Goal: Check status: Check status

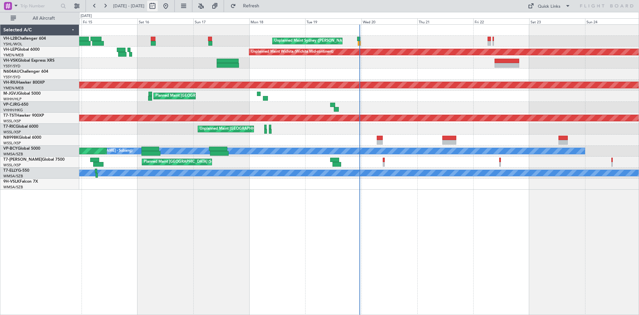
click at [158, 4] on button at bounding box center [152, 6] width 11 height 11
select select "8"
select select "2025"
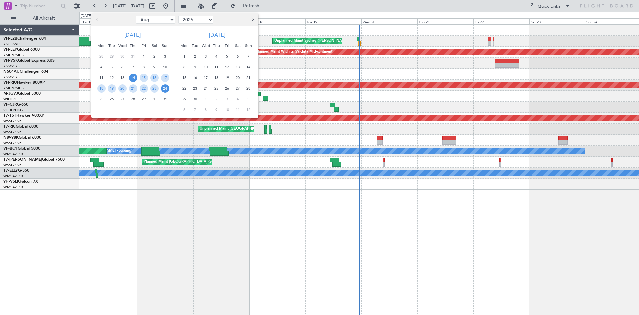
click at [250, 22] on button "Next month" at bounding box center [252, 19] width 7 height 11
click at [184, 57] on span "1" at bounding box center [184, 56] width 8 height 8
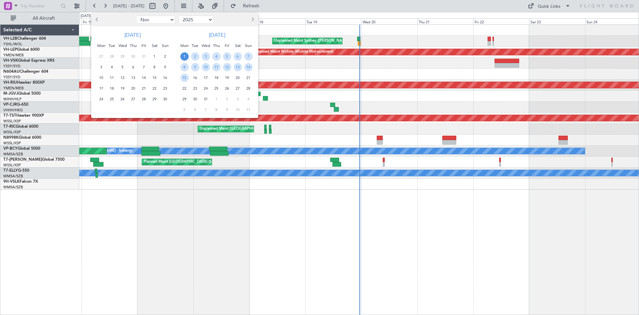
click at [196, 77] on span "16" at bounding box center [195, 78] width 8 height 8
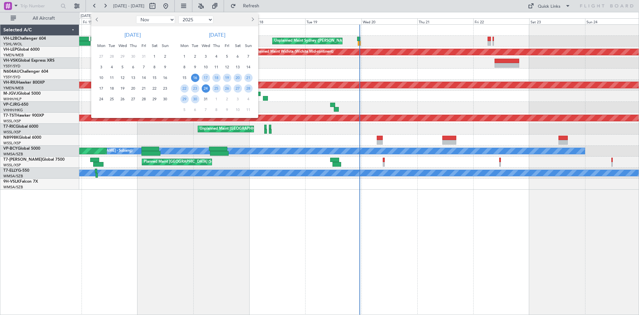
click at [204, 90] on span "24" at bounding box center [206, 88] width 8 height 8
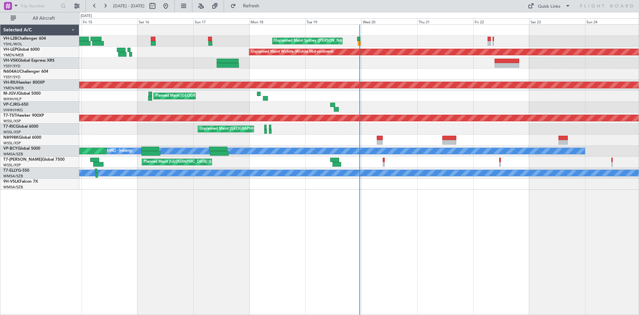
select select "12"
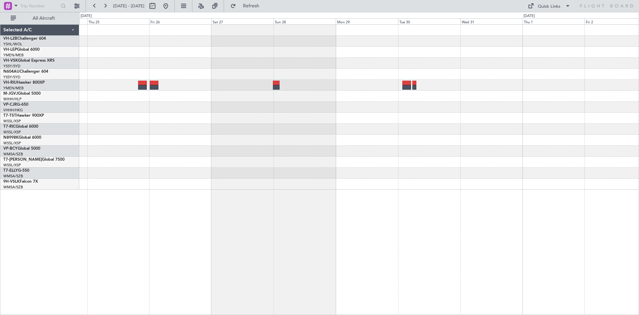
click at [175, 116] on div at bounding box center [359, 107] width 560 height 165
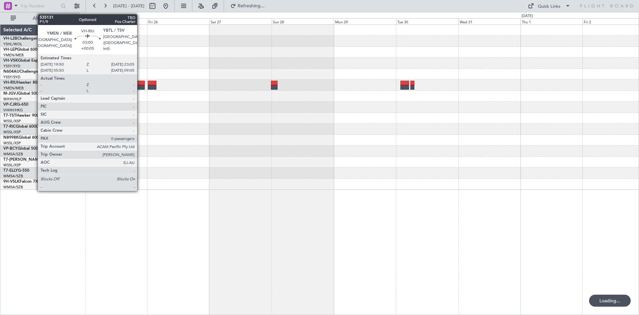
click at [140, 88] on div at bounding box center [140, 87] width 9 height 5
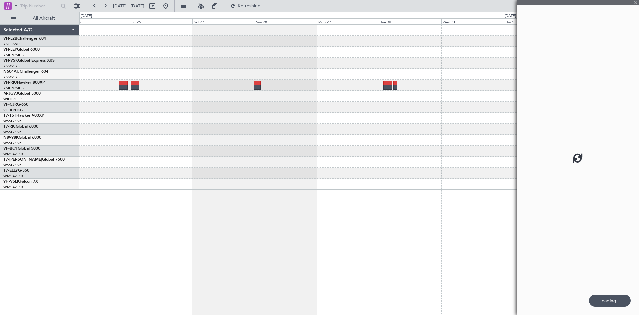
click at [367, 127] on div at bounding box center [359, 107] width 560 height 165
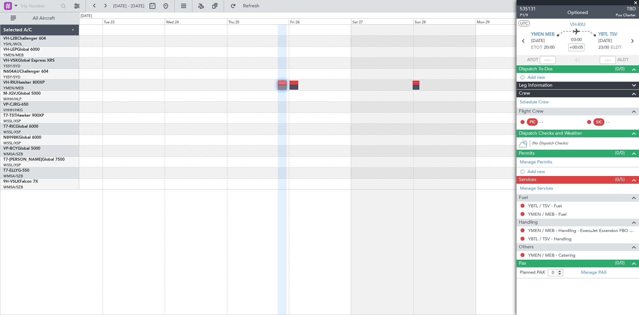
click at [298, 129] on div at bounding box center [359, 128] width 560 height 11
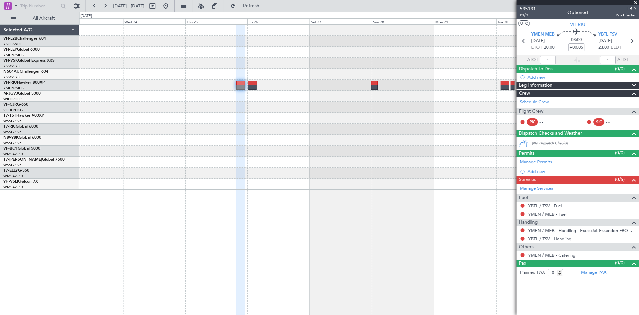
click at [523, 8] on span "535131" at bounding box center [528, 8] width 16 height 7
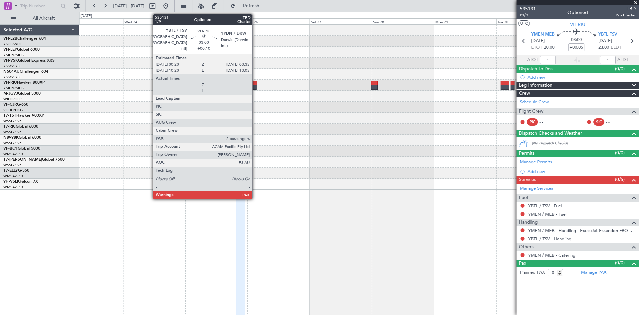
click at [255, 86] on div at bounding box center [252, 87] width 9 height 5
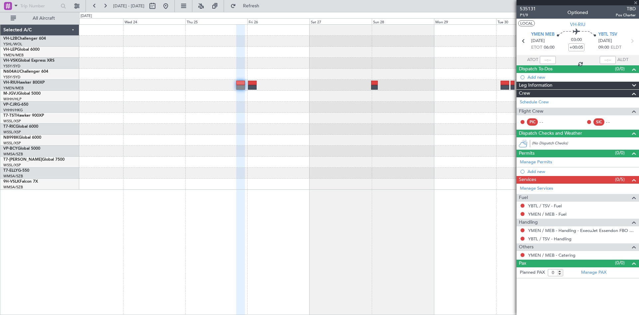
type input "+00:10"
type input "2"
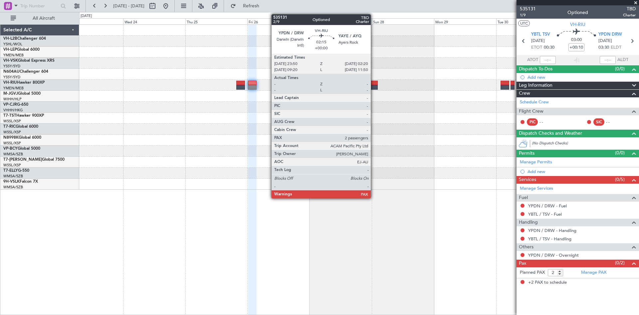
click at [374, 84] on div at bounding box center [374, 83] width 7 height 5
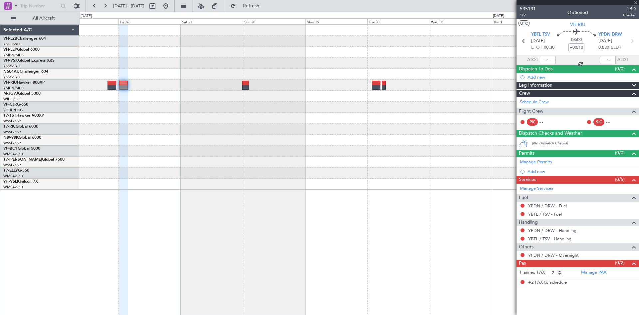
click at [288, 109] on div at bounding box center [359, 107] width 560 height 165
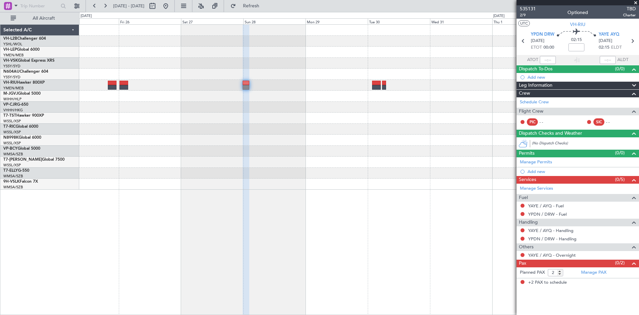
click at [372, 88] on div at bounding box center [359, 85] width 560 height 11
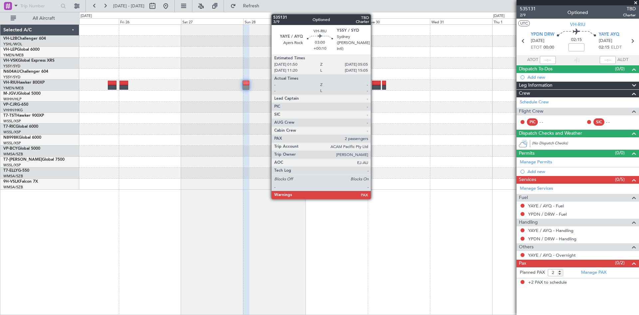
click at [374, 87] on div at bounding box center [376, 87] width 9 height 5
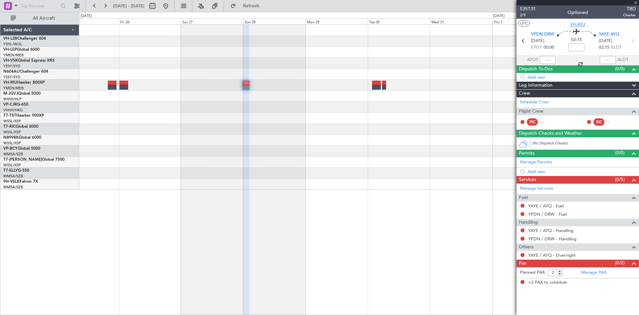
type input "+00:10"
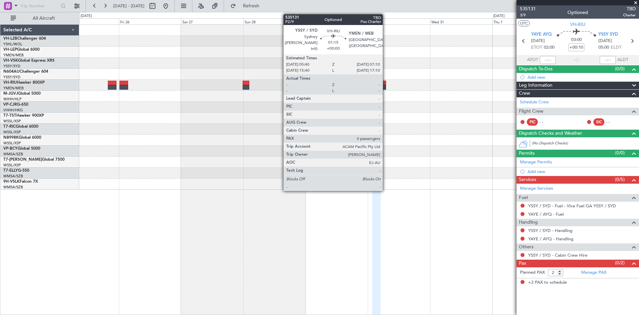
click at [386, 85] on div at bounding box center [384, 87] width 4 height 5
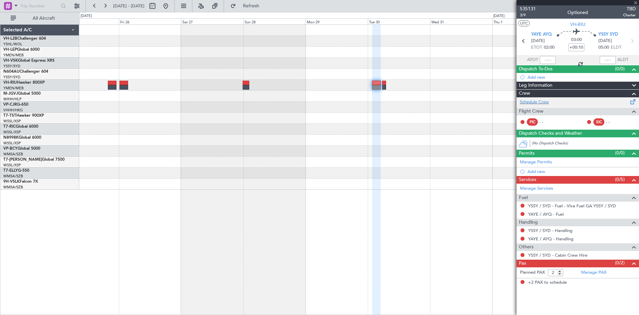
type input "0"
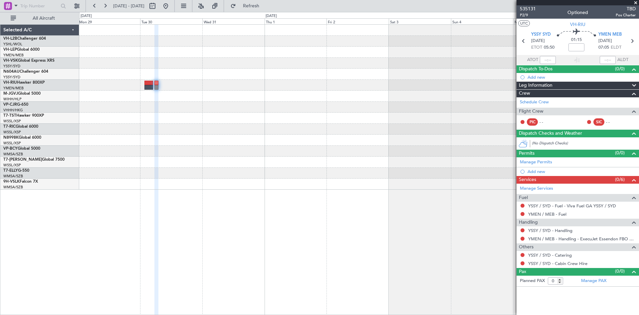
click at [237, 141] on div at bounding box center [359, 107] width 560 height 165
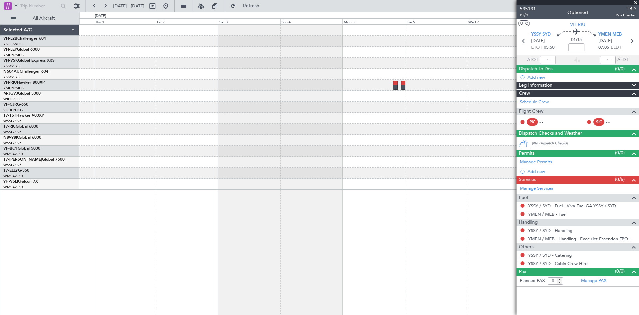
click at [268, 151] on div at bounding box center [359, 107] width 560 height 165
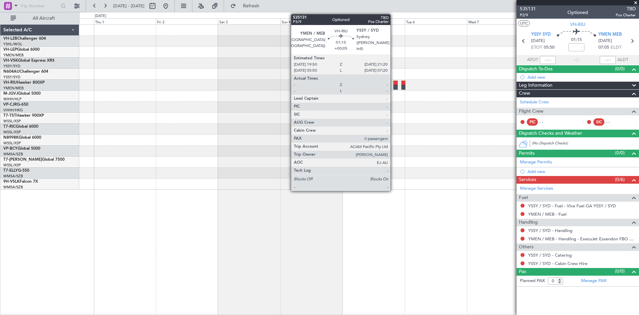
click at [394, 88] on div at bounding box center [395, 87] width 4 height 5
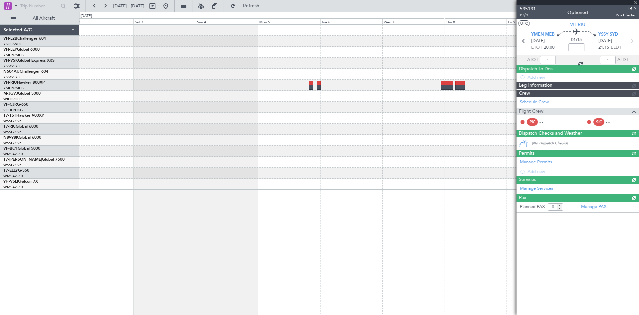
type input "+00:05"
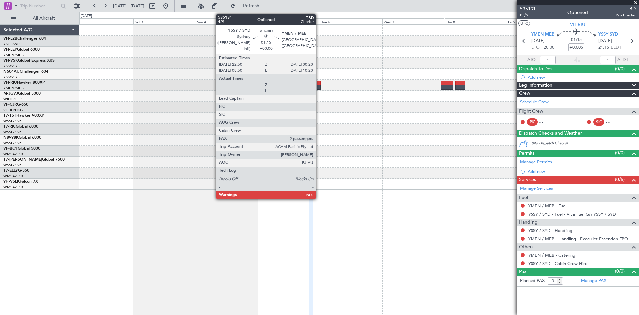
click at [319, 86] on div at bounding box center [319, 87] width 4 height 5
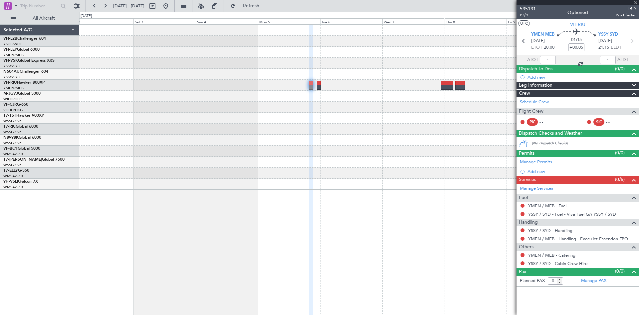
type input "2"
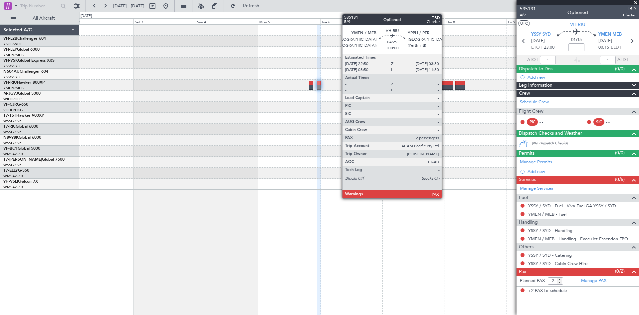
click at [445, 83] on div at bounding box center [447, 83] width 12 height 5
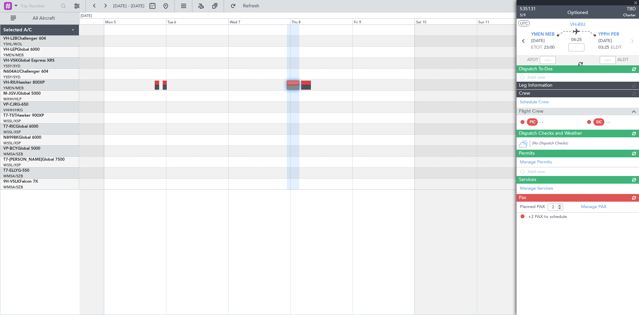
click at [303, 141] on div at bounding box center [359, 107] width 560 height 165
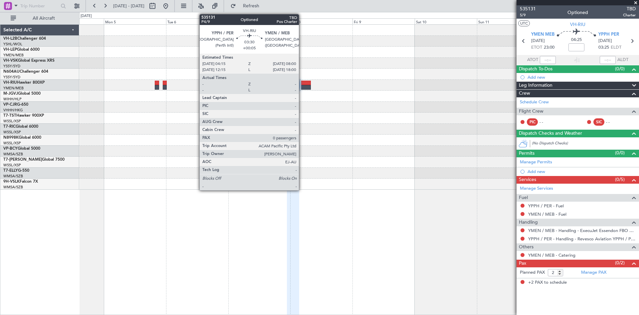
click at [304, 81] on div at bounding box center [306, 83] width 10 height 5
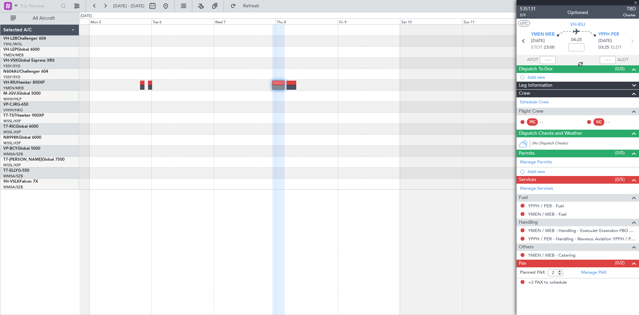
type input "+00:05"
type input "0"
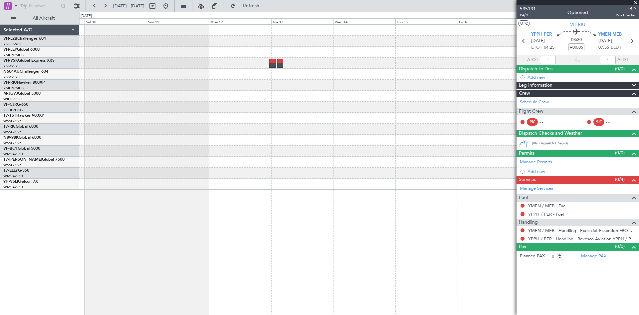
click at [228, 114] on div at bounding box center [359, 107] width 560 height 165
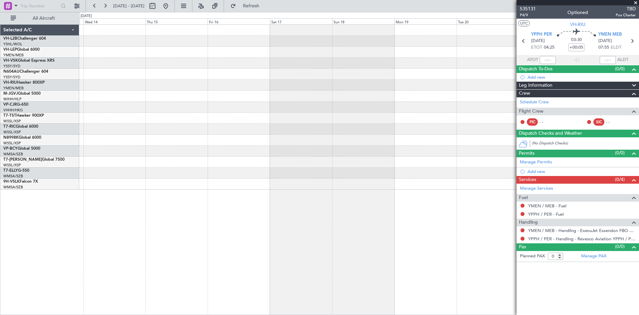
click at [214, 152] on div at bounding box center [359, 107] width 560 height 165
click at [369, 133] on div at bounding box center [359, 107] width 560 height 165
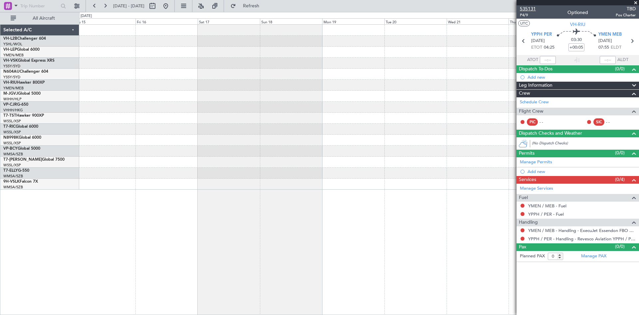
click at [524, 8] on span "535131" at bounding box center [528, 8] width 16 height 7
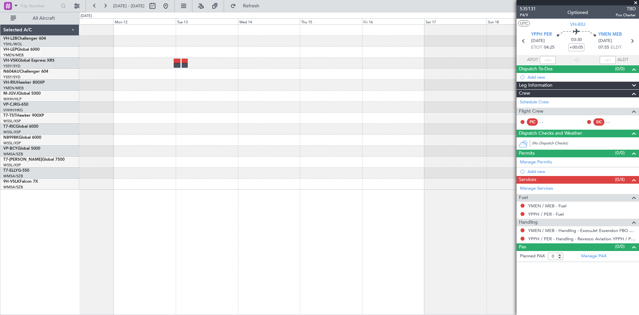
click at [408, 99] on div at bounding box center [359, 107] width 560 height 165
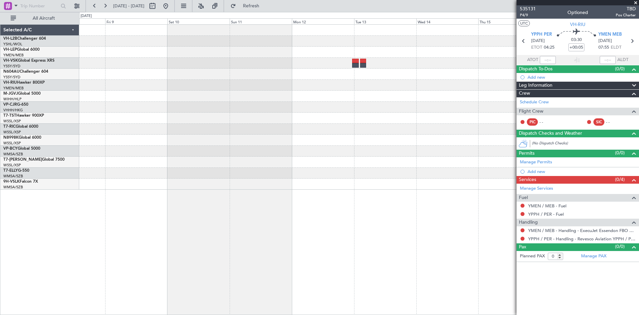
click at [452, 93] on div at bounding box center [359, 96] width 560 height 11
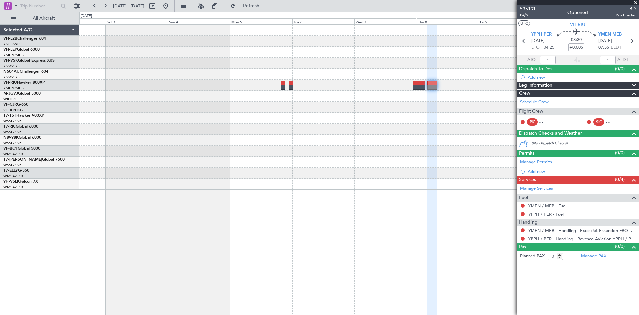
click at [405, 73] on div at bounding box center [359, 107] width 560 height 165
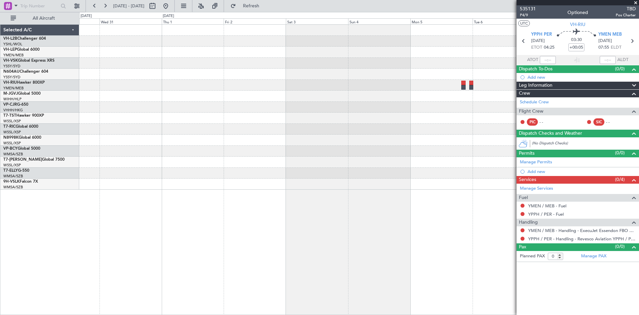
click at [456, 120] on div at bounding box center [359, 107] width 560 height 165
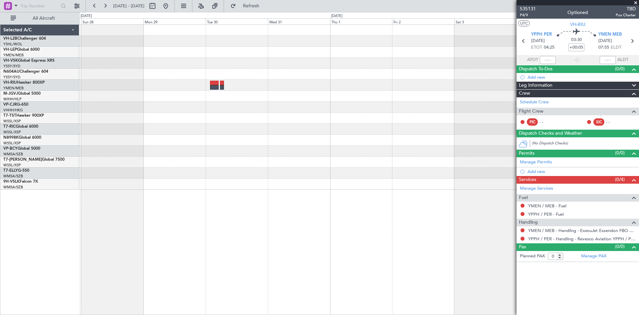
click at [477, 126] on div at bounding box center [359, 107] width 560 height 165
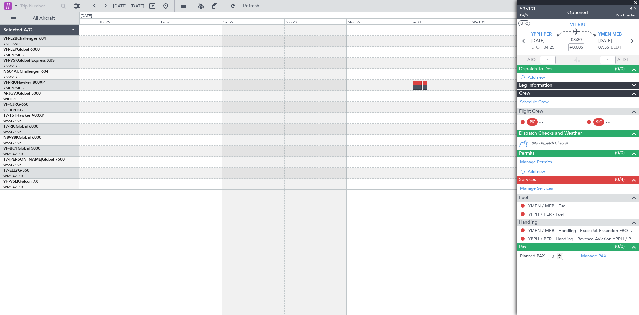
click at [463, 136] on div at bounding box center [359, 107] width 560 height 165
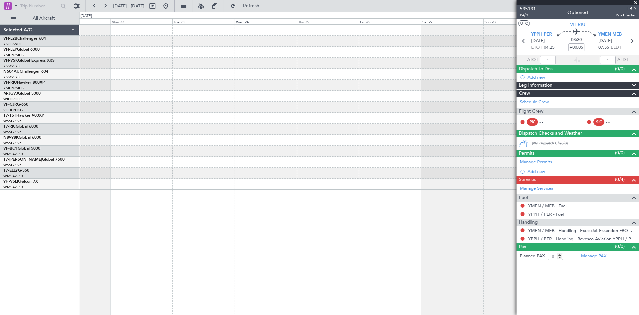
click at [434, 155] on div at bounding box center [359, 107] width 560 height 165
click at [405, 161] on div at bounding box center [359, 107] width 560 height 165
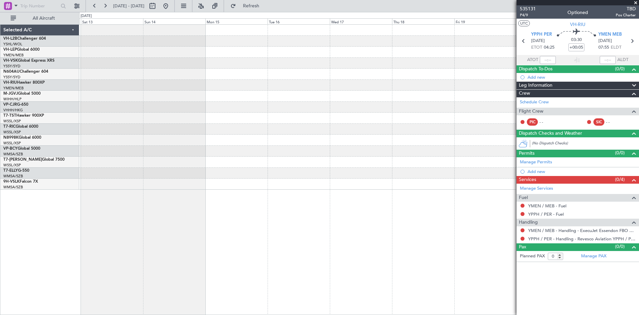
click at [365, 153] on div at bounding box center [359, 107] width 560 height 165
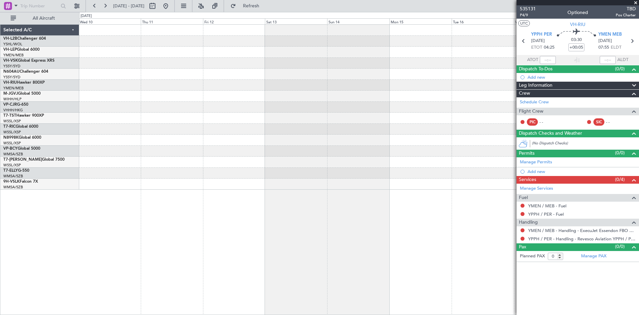
click at [311, 165] on div at bounding box center [359, 107] width 560 height 165
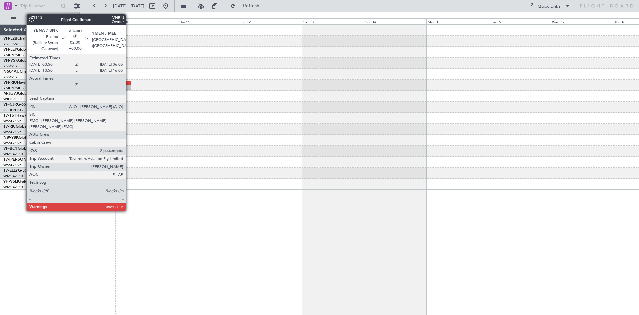
click at [129, 85] on div at bounding box center [128, 87] width 6 height 5
